Goal: Find specific page/section: Find specific page/section

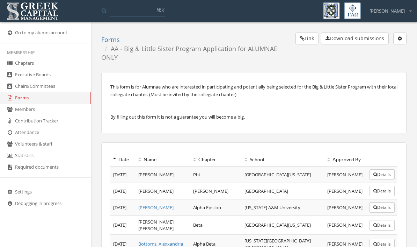
click at [22, 103] on link "Forms" at bounding box center [45, 98] width 91 height 12
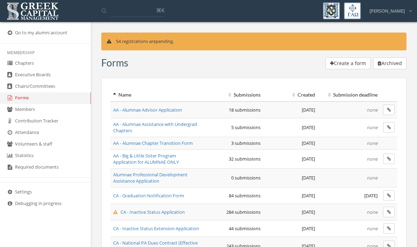
click at [127, 159] on span "AA - Big & Little Sister Program Application for ALUMNAE ONLY" at bounding box center [146, 158] width 66 height 13
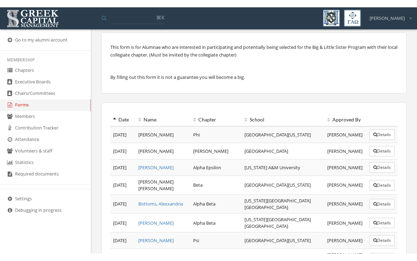
scroll to position [38, 0]
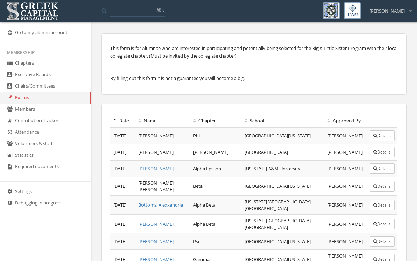
click at [23, 103] on link "Forms" at bounding box center [45, 98] width 91 height 12
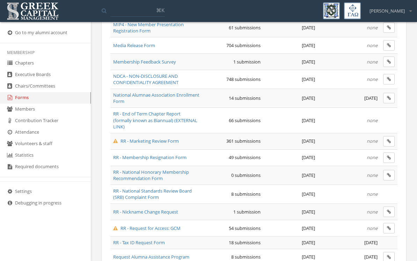
scroll to position [477, 0]
click at [182, 155] on span "RR - Membership Resignation Form" at bounding box center [149, 158] width 73 height 6
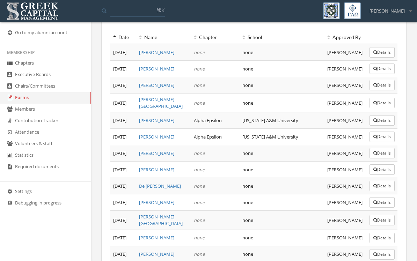
scroll to position [261, 0]
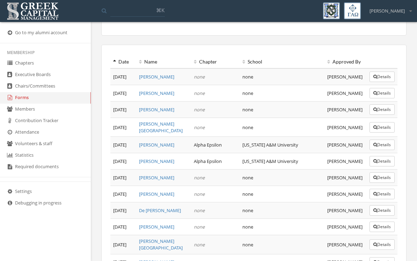
click at [26, 100] on link "Forms" at bounding box center [45, 98] width 91 height 12
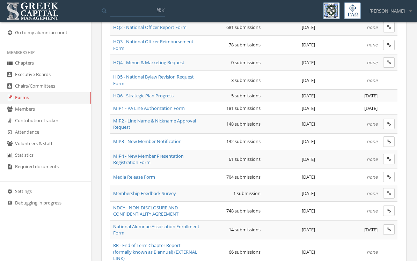
scroll to position [354, 0]
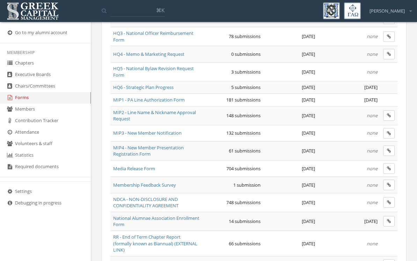
click at [177, 99] on span "MIP1 - PA Line Authorization Form" at bounding box center [149, 100] width 72 height 6
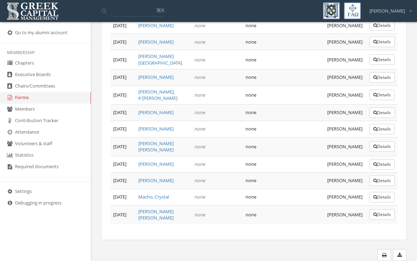
scroll to position [3365, 0]
click at [380, 31] on button "Details" at bounding box center [382, 25] width 25 height 10
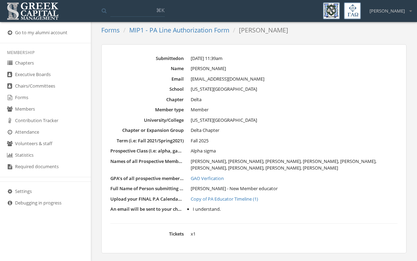
scroll to position [34, 0]
click at [220, 176] on link "GAO Verfication" at bounding box center [294, 179] width 207 height 7
